Goal: Information Seeking & Learning: Learn about a topic

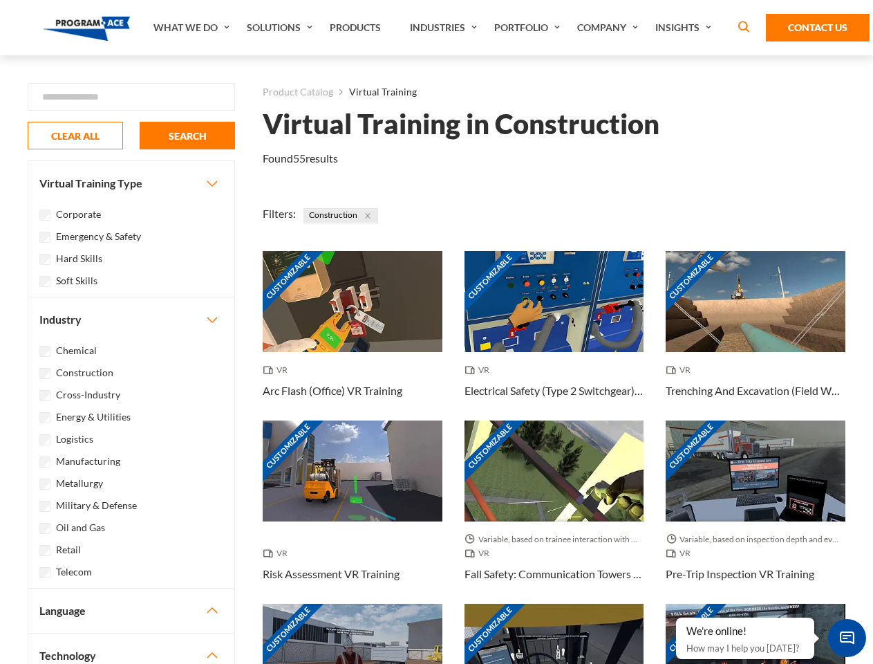
click at [193, 28] on link "What We Do" at bounding box center [193, 27] width 93 height 55
click at [281, 28] on link "Solutions" at bounding box center [281, 27] width 83 height 55
click at [445, 28] on link "Industries" at bounding box center [445, 27] width 84 height 55
click at [610, 28] on link "Company" at bounding box center [609, 27] width 78 height 55
click at [686, 28] on link "Insights" at bounding box center [684, 27] width 73 height 55
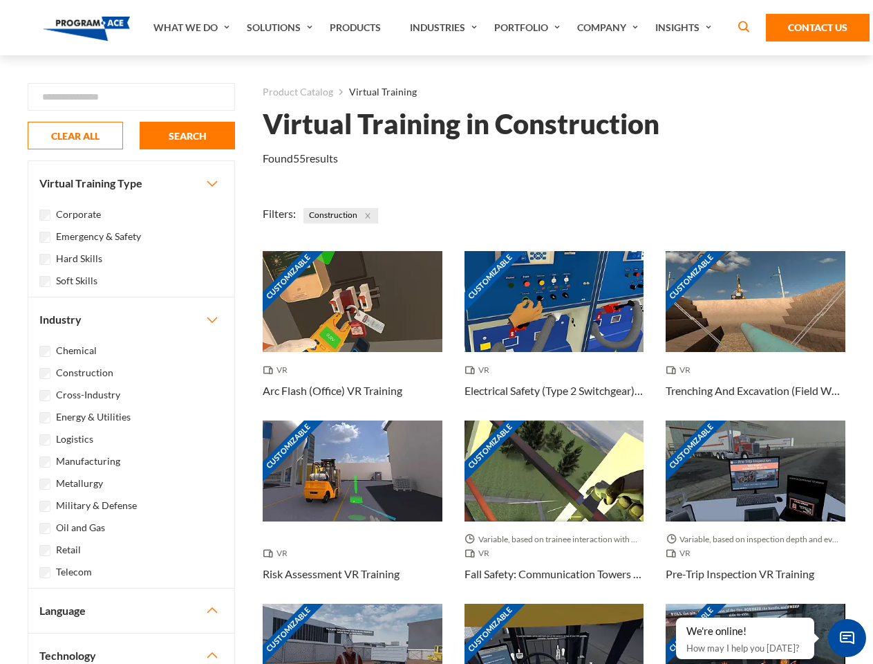
click at [0, 0] on div "Blog White Papers News" at bounding box center [0, 0] width 0 height 0
click at [0, 0] on strong "How Virtual Learning Can Enhance Workforce Productivity: A Guide for L&D Manage…" at bounding box center [0, 0] width 0 height 0
click at [847, 637] on span "Minimize live chat window" at bounding box center [847, 638] width 50 height 50
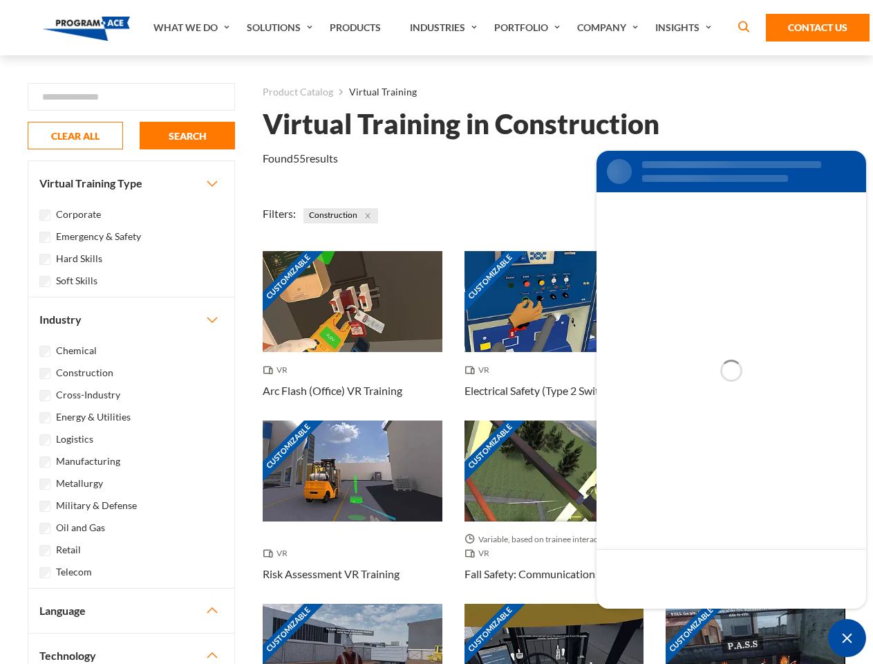
click at [677, 618] on div "Customizable" at bounding box center [756, 654] width 180 height 101
